Goal: Transaction & Acquisition: Book appointment/travel/reservation

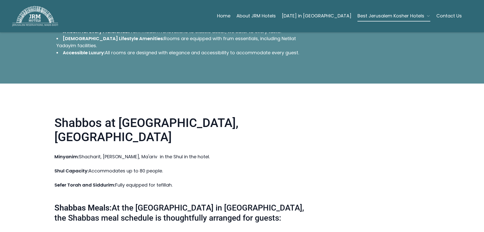
scroll to position [708, 0]
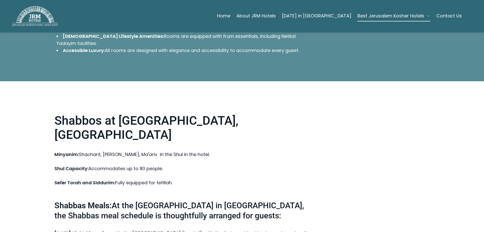
click at [44, 27] on div "Home About JRM Hotels [DATE] in [GEOGRAPHIC_DATA] Best Jerusalem Kosher Hotels …" at bounding box center [242, 16] width 484 height 32
click at [44, 20] on img at bounding box center [35, 16] width 46 height 20
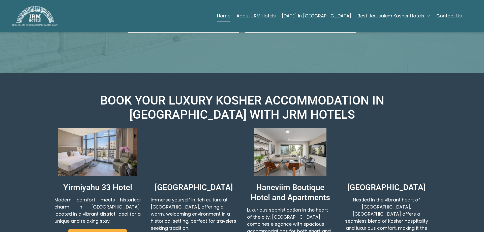
scroll to position [226, 0]
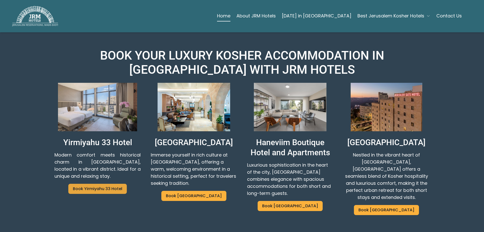
click at [100, 183] on link "Book Yirmiyahu 33 Hotel" at bounding box center [97, 188] width 58 height 10
click at [291, 201] on link "Book Haneviim Hotel" at bounding box center [290, 206] width 65 height 10
click at [376, 205] on link "Book Jerusalem Gate Hotel" at bounding box center [386, 210] width 65 height 10
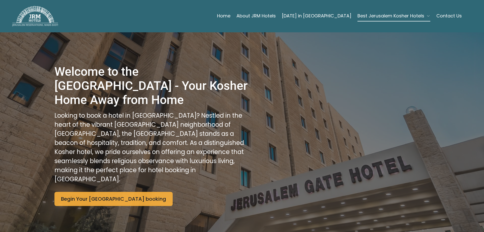
click at [110, 193] on link "Begin Your Jerusalem Gate Hotel booking" at bounding box center [113, 198] width 118 height 14
click at [84, 194] on link "Begin Your Jerusalem Gate Hotel booking" at bounding box center [113, 198] width 118 height 14
click at [118, 194] on link "Begin Your Jerusalem Gate Hotel booking" at bounding box center [113, 198] width 118 height 14
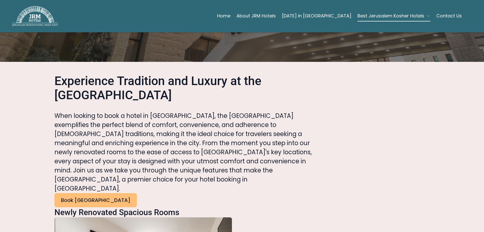
scroll to position [176, 0]
click at [108, 192] on link "Book Jerusalem Gate Hotel" at bounding box center [95, 199] width 82 height 14
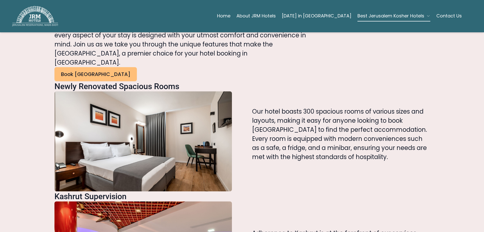
scroll to position [302, 0]
click at [98, 67] on link "Book Jerusalem Gate Hotel" at bounding box center [95, 74] width 82 height 14
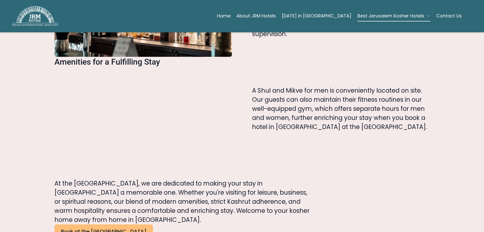
scroll to position [841, 0]
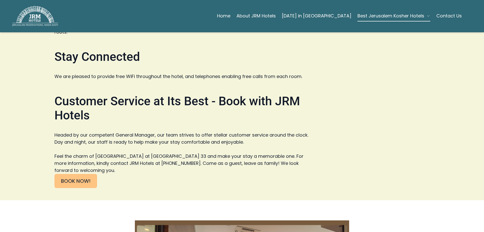
scroll to position [1091, 0]
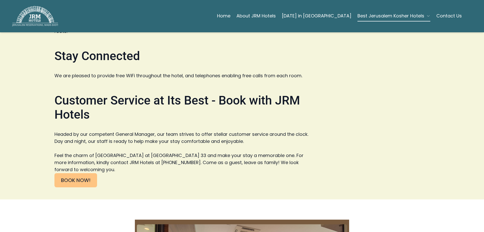
click at [72, 173] on link "BOOK NOW!" at bounding box center [75, 180] width 43 height 14
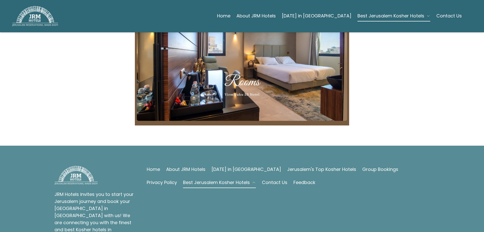
scroll to position [1355, 0]
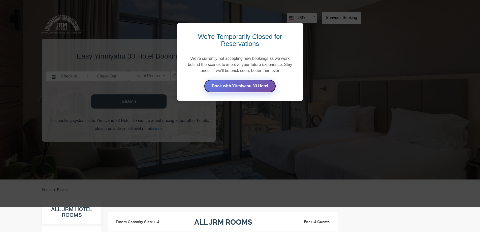
click at [257, 82] on link "Book with Yirmiyahu 33 Hotel" at bounding box center [240, 85] width 72 height 13
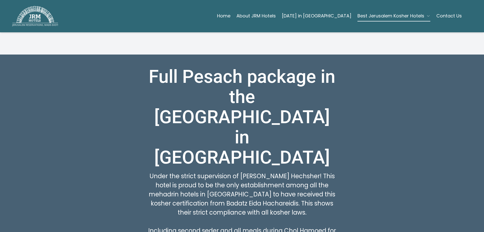
scroll to position [177, 0]
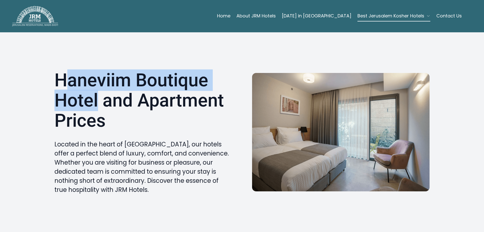
drag, startPoint x: 67, startPoint y: 78, endPoint x: 94, endPoint y: 100, distance: 34.9
click at [94, 100] on h1 "Haneviim Boutique Hotel and Apartment Prices" at bounding box center [142, 101] width 177 height 62
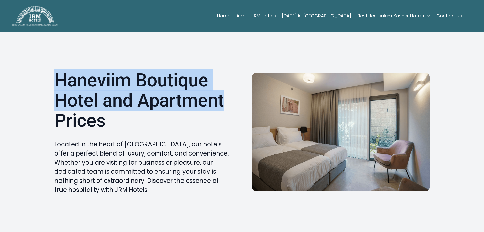
drag, startPoint x: 217, startPoint y: 102, endPoint x: 48, endPoint y: 68, distance: 172.2
click at [48, 68] on div "[GEOGRAPHIC_DATA] and Apartment Prices Located in the heart of [GEOGRAPHIC_DATA…" at bounding box center [241, 132] width 387 height 148
copy h1 "Haneviim Boutique Hotel and Apartment"
